Goal: Task Accomplishment & Management: Manage account settings

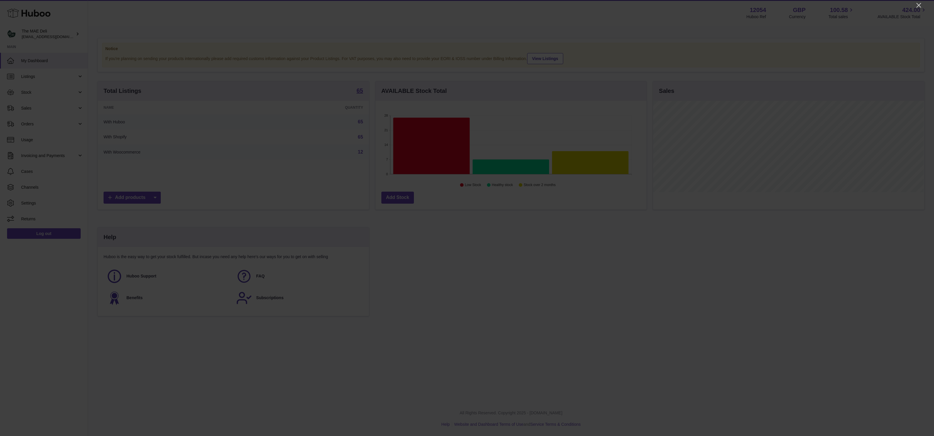
scroll to position [92, 271]
click at [918, 4] on icon "Close" at bounding box center [918, 5] width 7 height 7
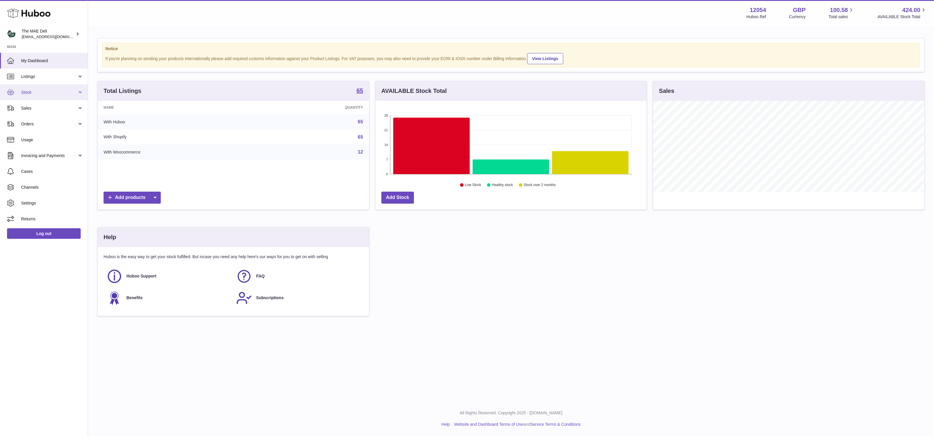
click at [45, 89] on link "Stock" at bounding box center [44, 92] width 88 height 16
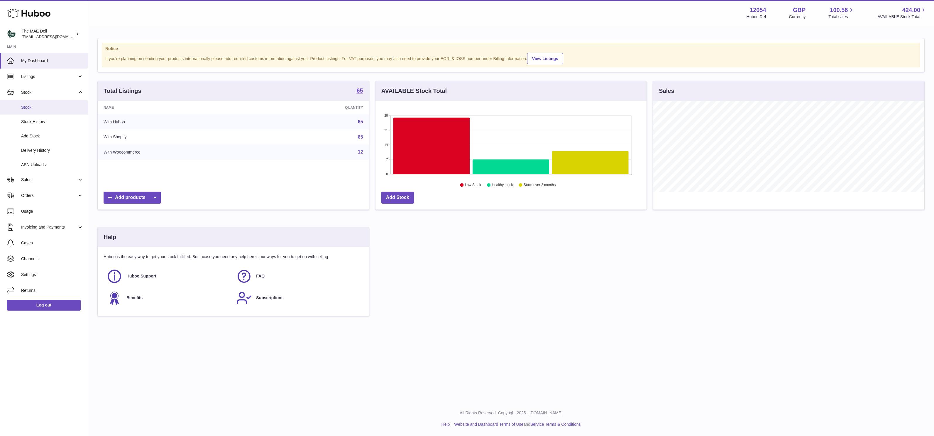
click at [43, 110] on link "Stock" at bounding box center [44, 107] width 88 height 14
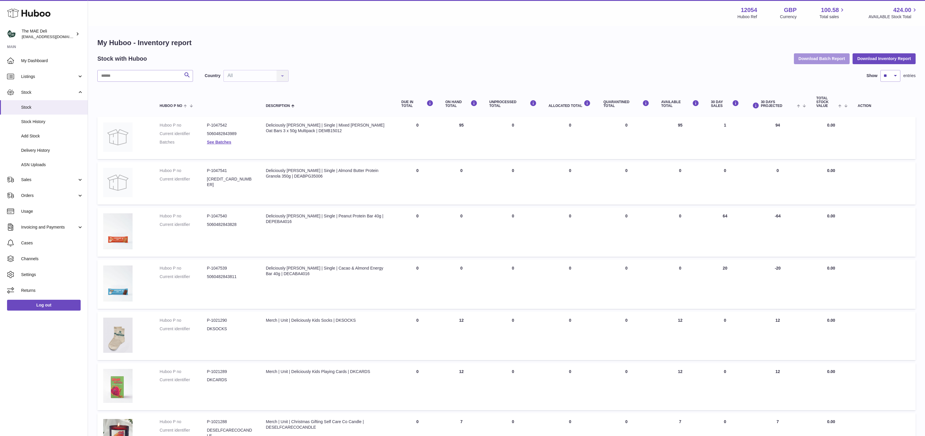
click at [815, 59] on button "Download Batch Report" at bounding box center [822, 58] width 56 height 11
click at [48, 136] on span "Add Stock" at bounding box center [52, 136] width 62 height 6
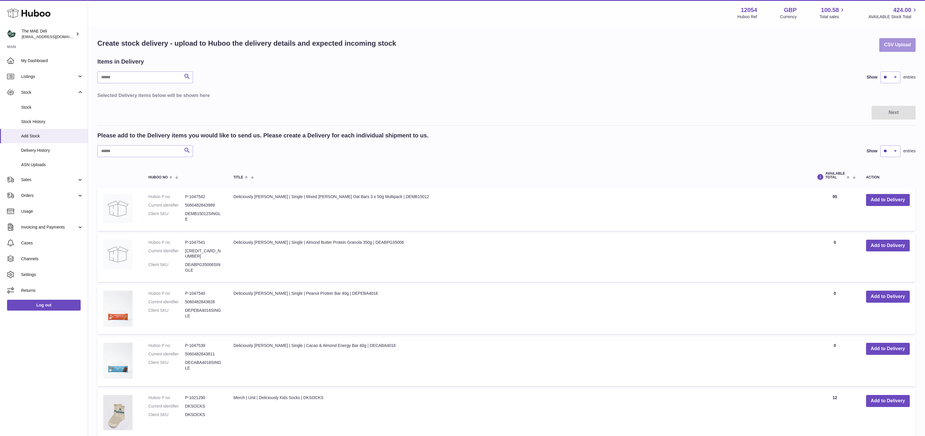
click at [888, 50] on button "CSV Upload" at bounding box center [897, 45] width 36 height 14
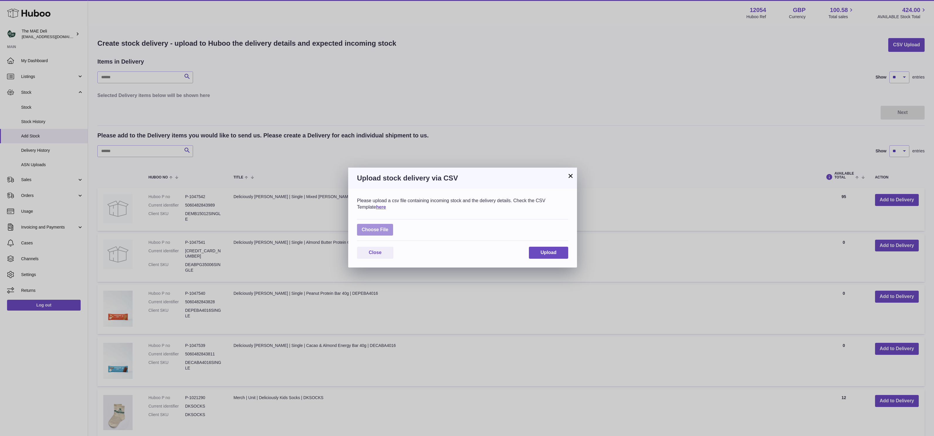
click at [387, 226] on label at bounding box center [375, 230] width 36 height 12
click at [388, 227] on input "file" at bounding box center [388, 227] width 0 height 0
type input "**********"
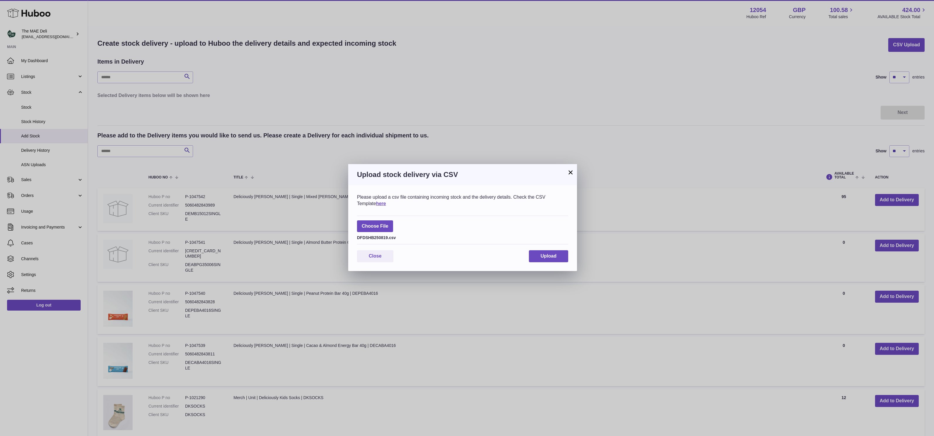
drag, startPoint x: 493, startPoint y: 227, endPoint x: 488, endPoint y: 199, distance: 28.0
click at [488, 199] on div "Please upload a csv file containing incoming stock and the delivery details. Ch…" at bounding box center [462, 200] width 211 height 13
drag, startPoint x: 537, startPoint y: 253, endPoint x: 528, endPoint y: 232, distance: 23.1
click at [538, 253] on button "Upload" at bounding box center [548, 256] width 39 height 12
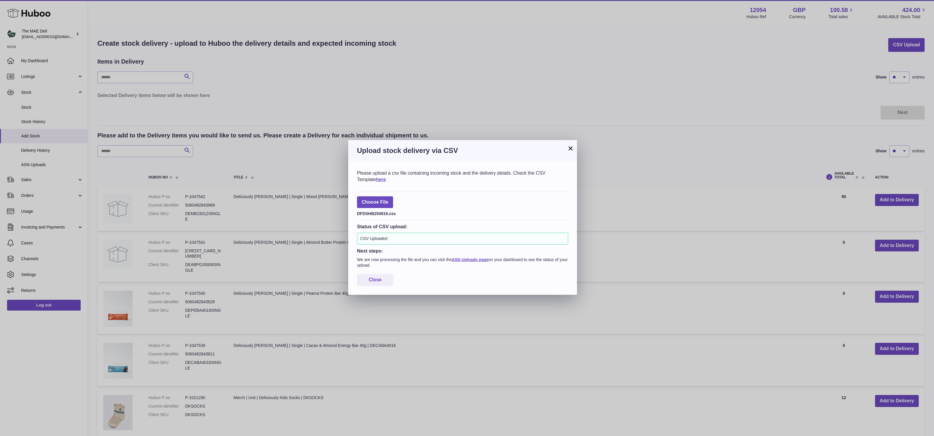
click at [570, 150] on button "×" at bounding box center [570, 148] width 7 height 7
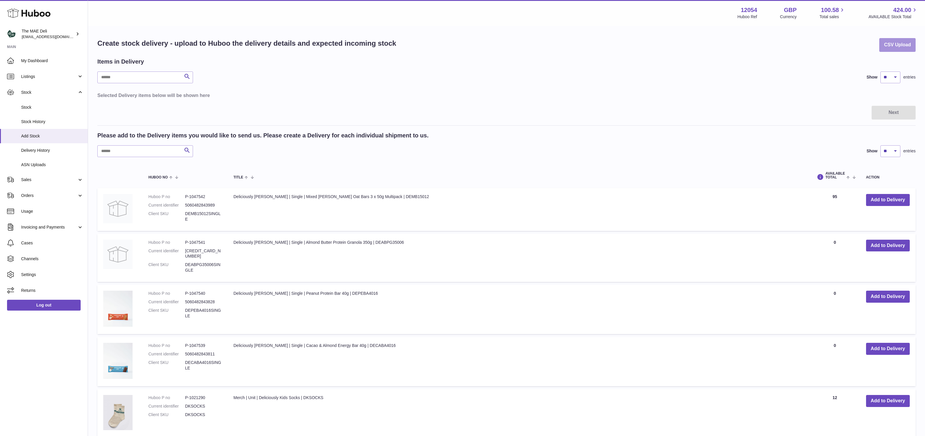
click at [886, 46] on button "CSV Upload" at bounding box center [897, 45] width 36 height 14
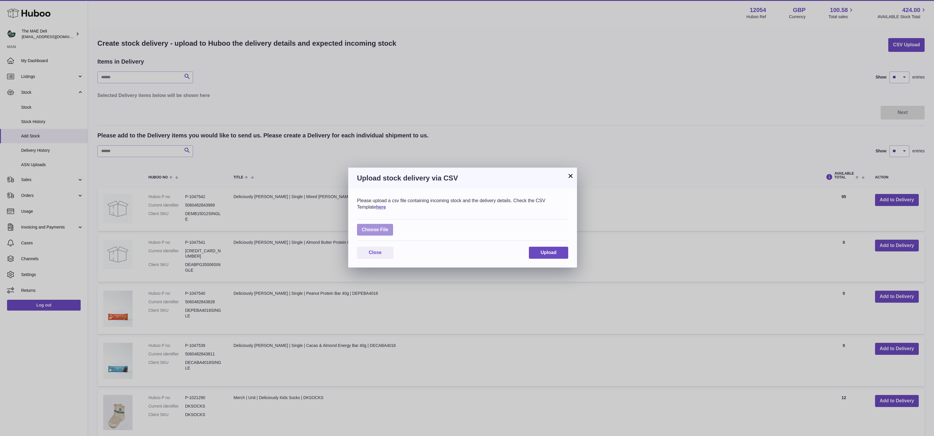
click at [388, 228] on label at bounding box center [375, 230] width 36 height 12
click at [388, 227] on input "file" at bounding box center [388, 227] width 0 height 0
click at [570, 177] on button "×" at bounding box center [570, 175] width 7 height 7
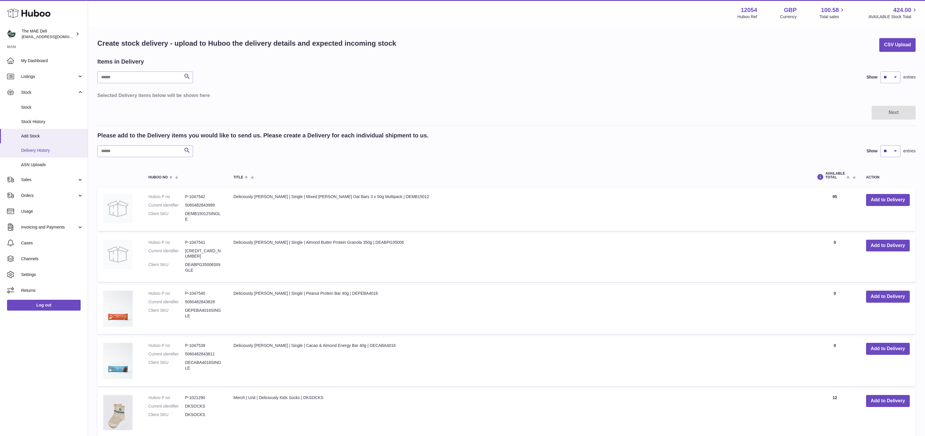
click at [43, 145] on link "Delivery History" at bounding box center [44, 150] width 88 height 14
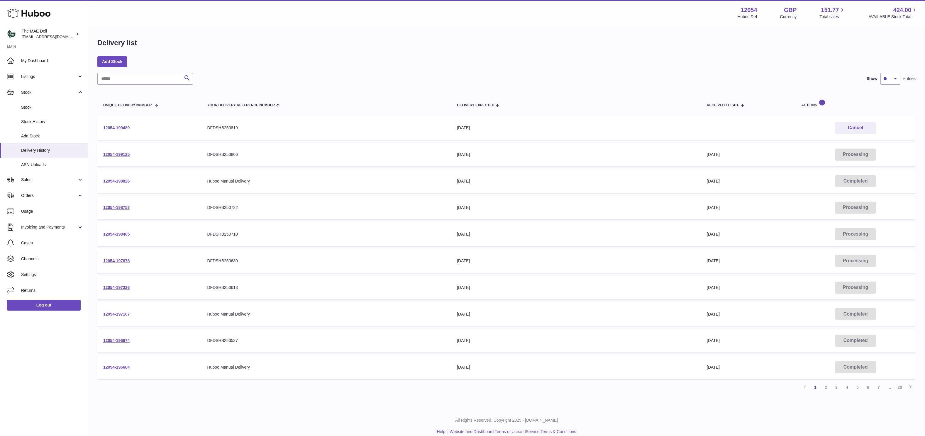
click at [111, 129] on link "12054-199489" at bounding box center [116, 128] width 26 height 5
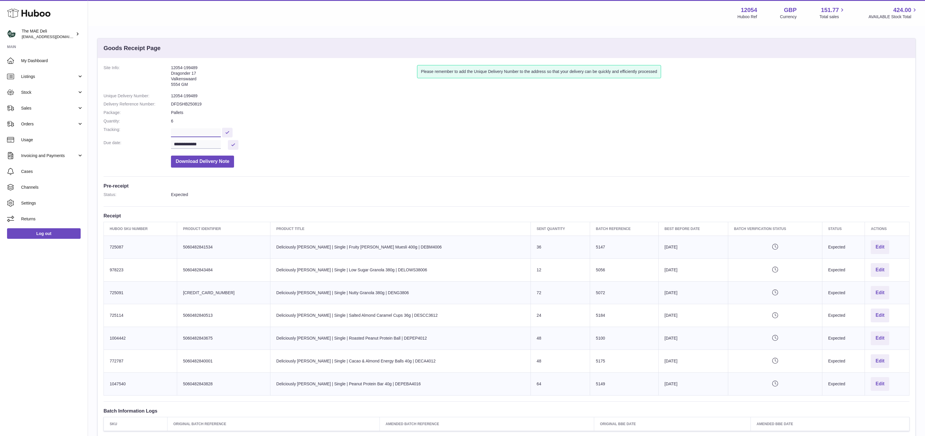
click at [181, 133] on input "text" at bounding box center [196, 132] width 50 height 9
type input "********"
click at [233, 134] on button at bounding box center [227, 133] width 11 height 10
click at [336, 147] on dd "**********" at bounding box center [540, 145] width 739 height 10
drag, startPoint x: 204, startPoint y: 67, endPoint x: 156, endPoint y: 69, distance: 48.2
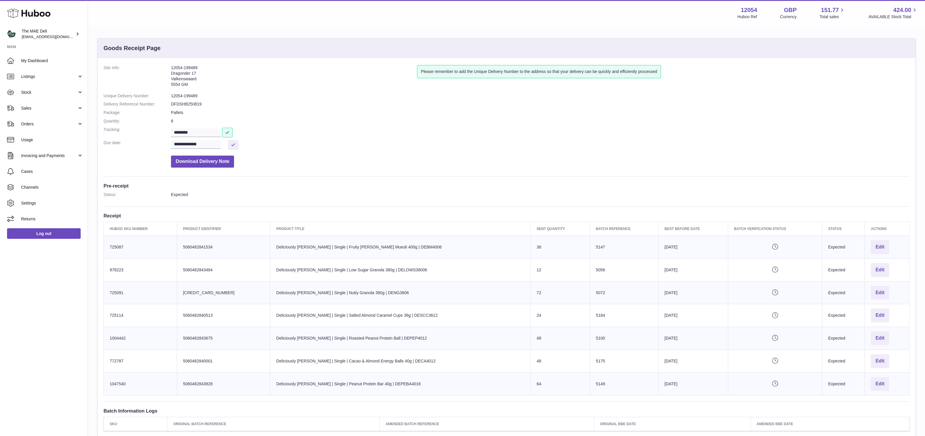
click at [156, 69] on dl "**********" at bounding box center [507, 118] width 806 height 106
copy dl "12054-199489"
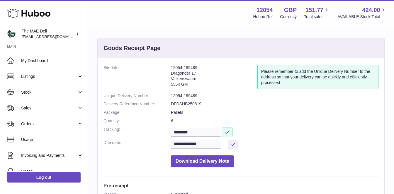
click at [196, 65] on address "12054-199489 Dragonder 17 Valkenswaard 5554 GM" at bounding box center [214, 77] width 87 height 25
drag, startPoint x: 199, startPoint y: 67, endPoint x: 169, endPoint y: 67, distance: 30.5
click at [169, 67] on dl "**********" at bounding box center [241, 118] width 275 height 106
copy dl "12054-199489"
